Goal: Information Seeking & Learning: Understand process/instructions

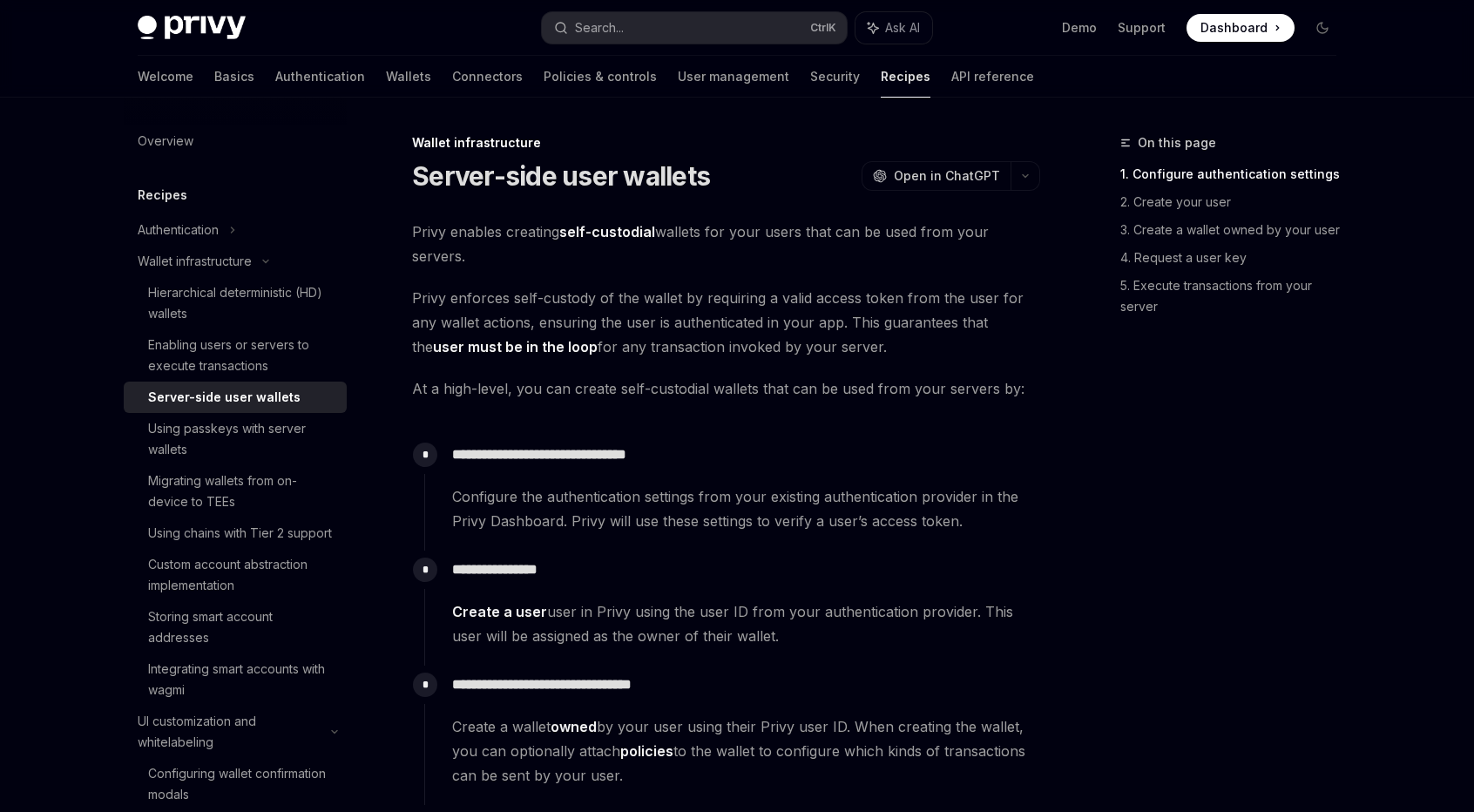
scroll to position [1385, 0]
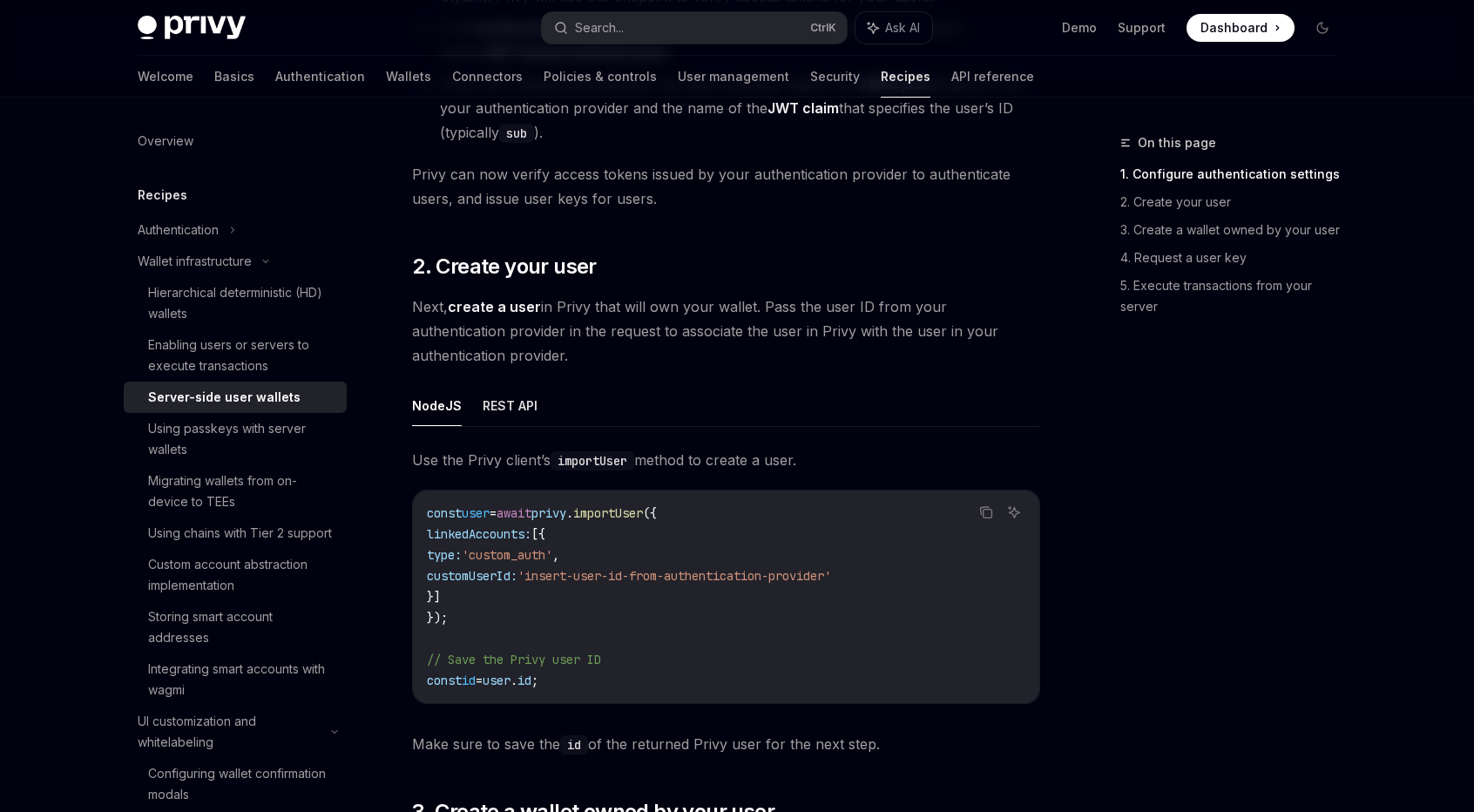
click at [695, 307] on span "Next, create a user in Privy that will own your wallet. Pass the user ID from y…" at bounding box center [726, 330] width 628 height 73
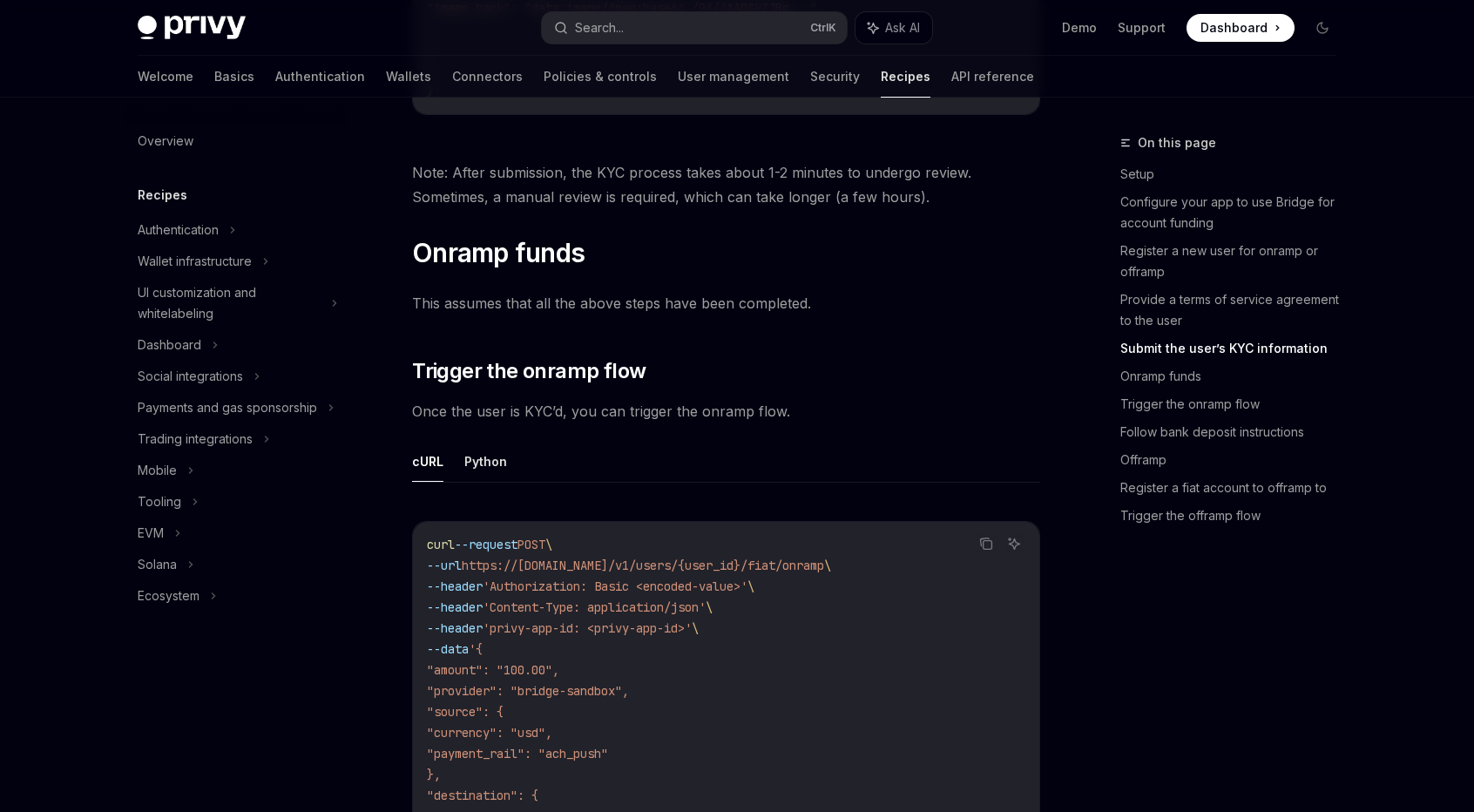
scroll to position [3045, 0]
click at [927, 400] on span "Once the user is KYC’d, you can trigger the onramp flow." at bounding box center [726, 410] width 628 height 24
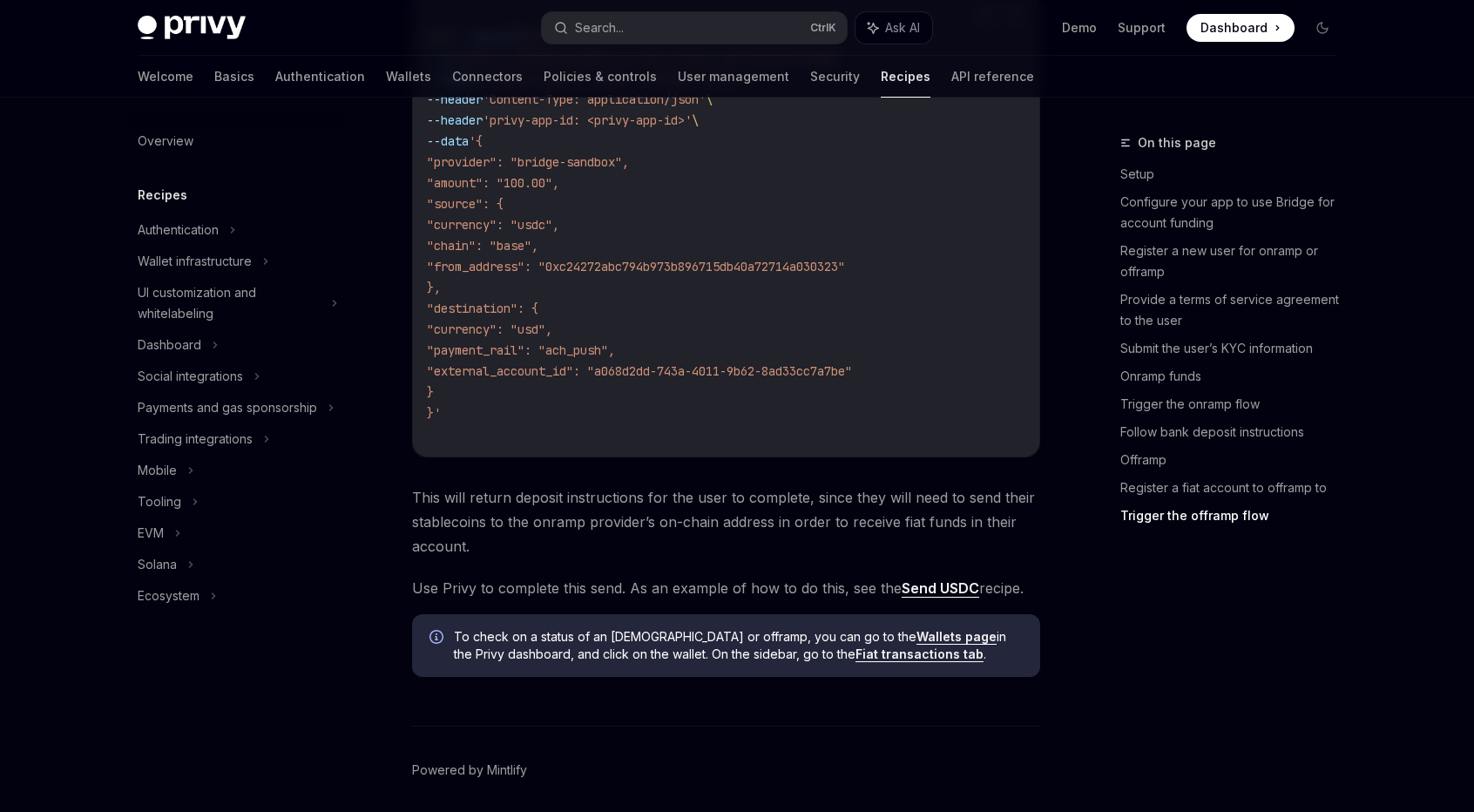
scroll to position [5912, 0]
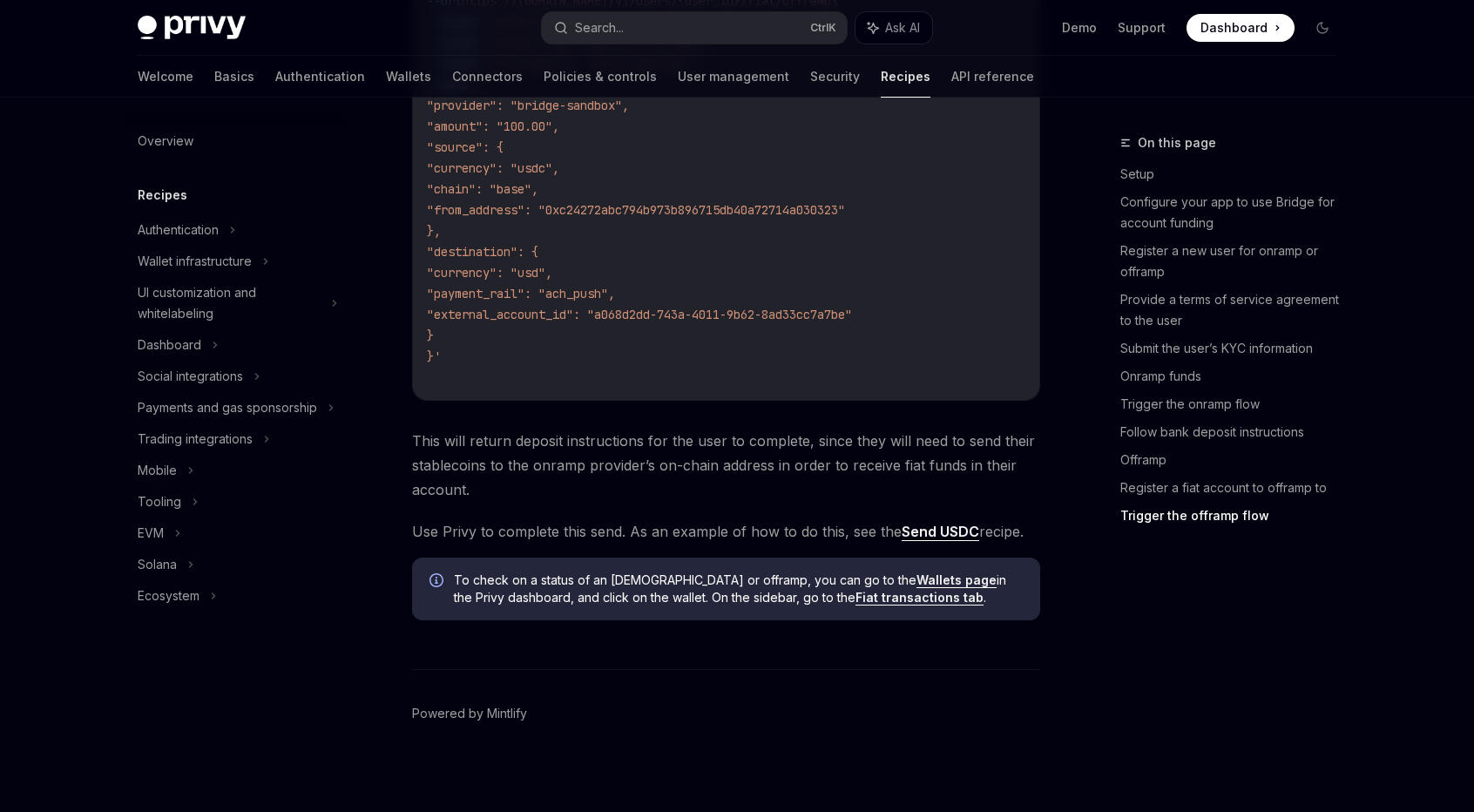
click at [739, 433] on span "This will return deposit instructions for the user to complete, since they will…" at bounding box center [726, 465] width 628 height 73
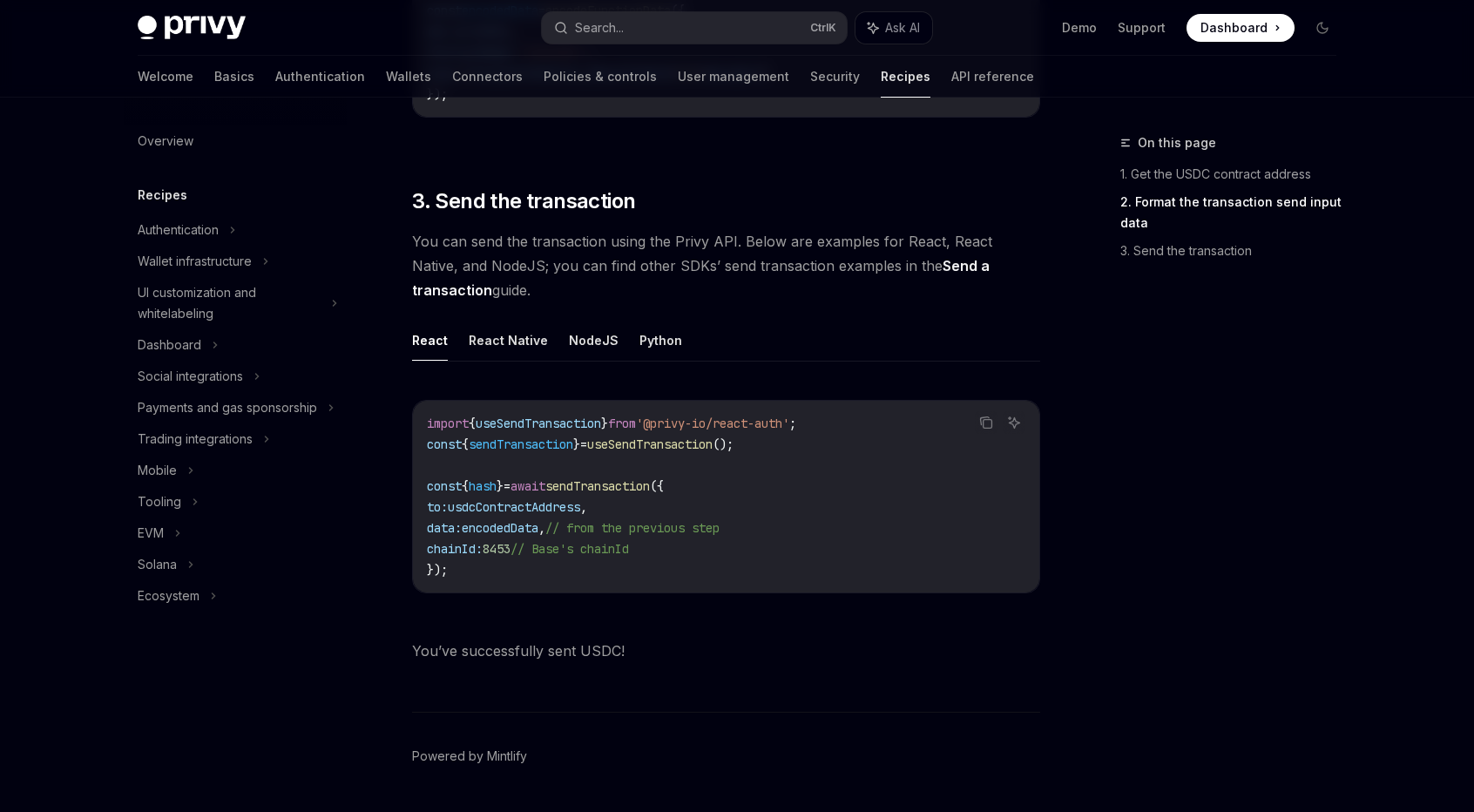
scroll to position [1213, 0]
